Goal: Find specific page/section: Find specific page/section

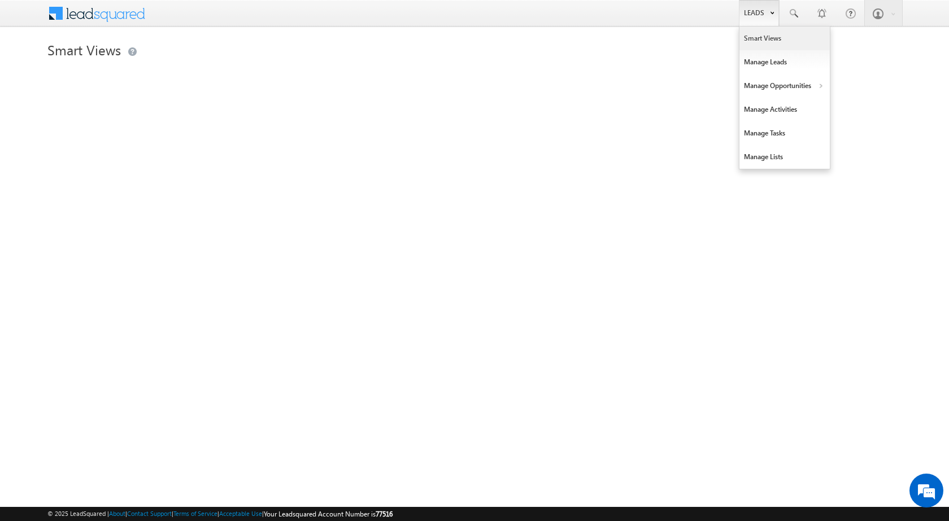
click at [766, 12] on link "Leads" at bounding box center [759, 13] width 40 height 26
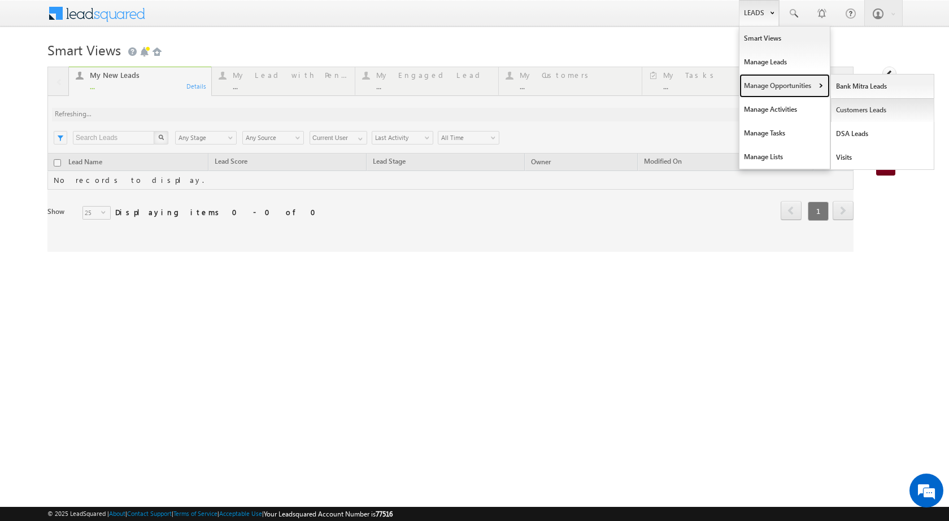
click at [811, 85] on link "Manage Opportunities" at bounding box center [784, 86] width 90 height 24
click at [870, 112] on link "Customers Leads" at bounding box center [882, 110] width 103 height 24
